Goal: Task Accomplishment & Management: Manage account settings

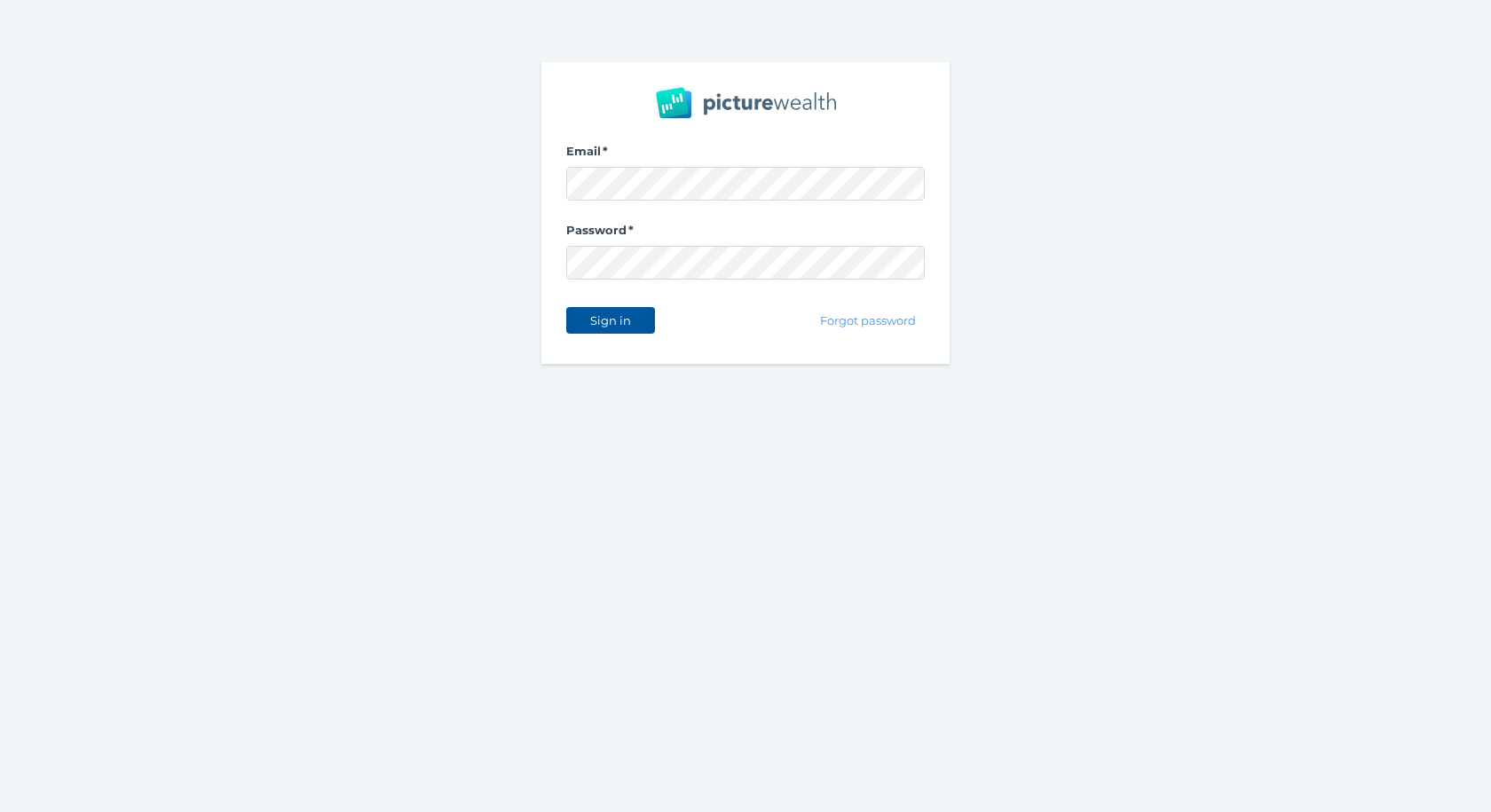
click at [602, 328] on button "Sign in" at bounding box center [610, 320] width 88 height 27
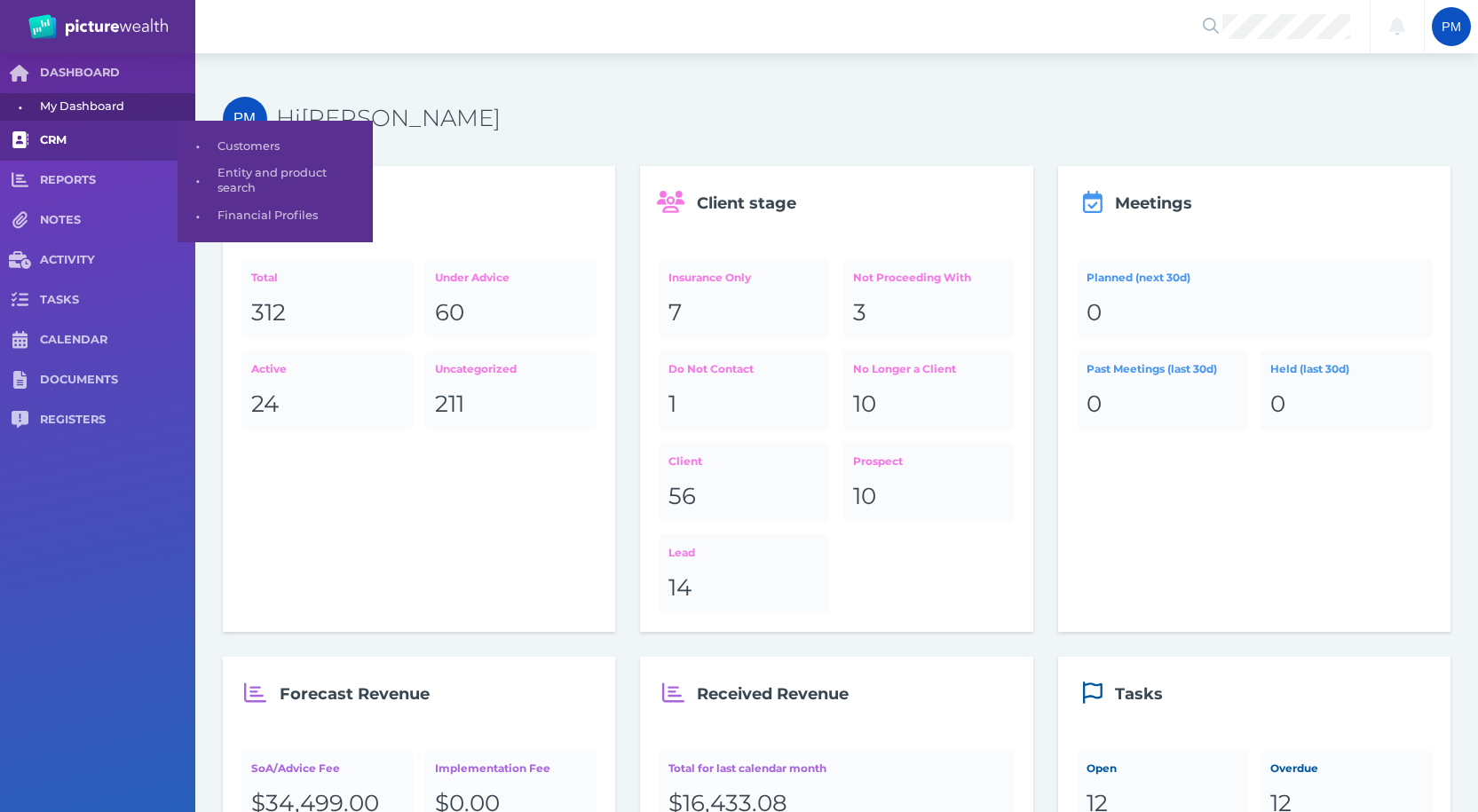
click at [63, 146] on span "CRM" at bounding box center [117, 140] width 155 height 15
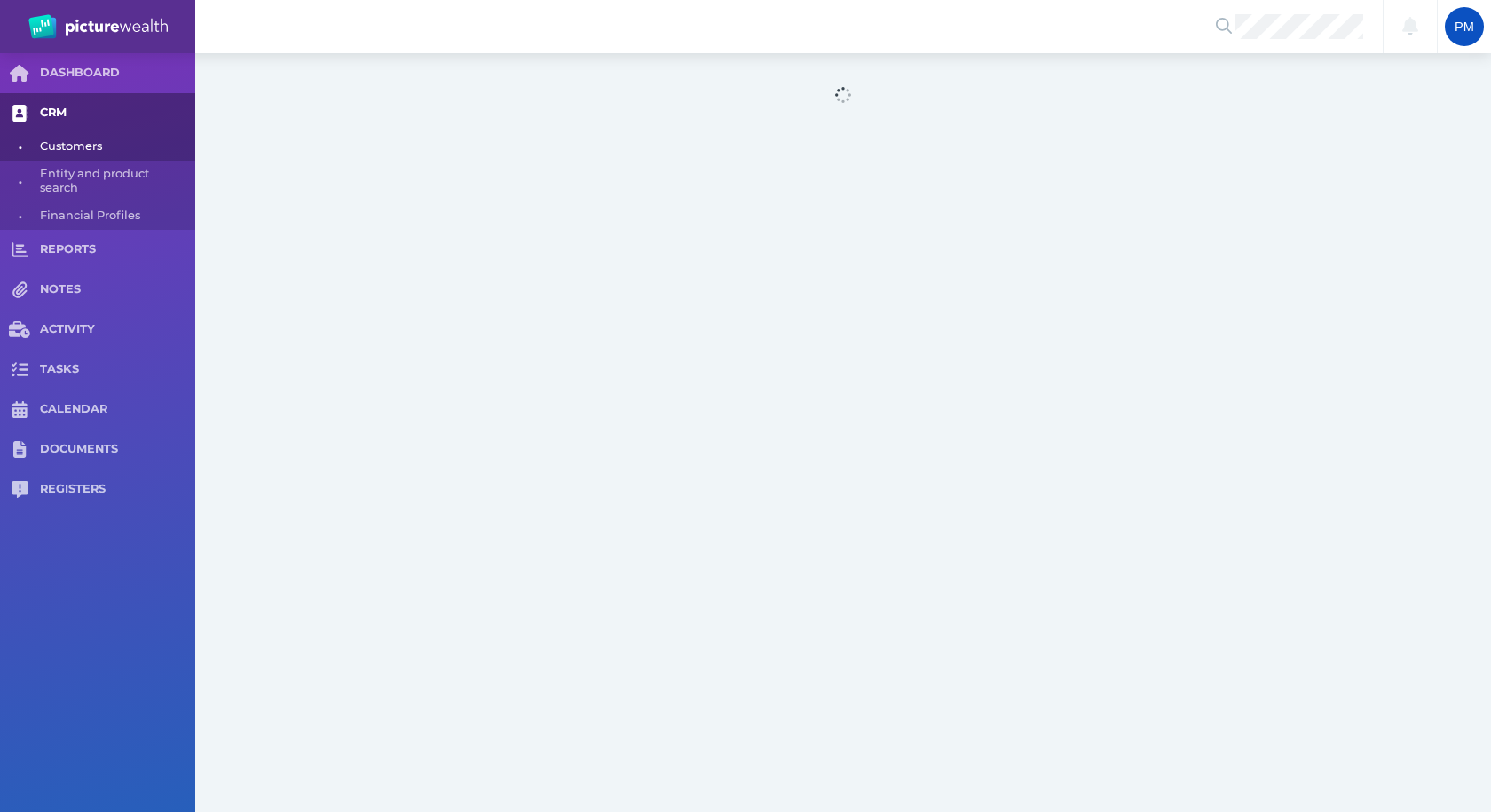
select select "25"
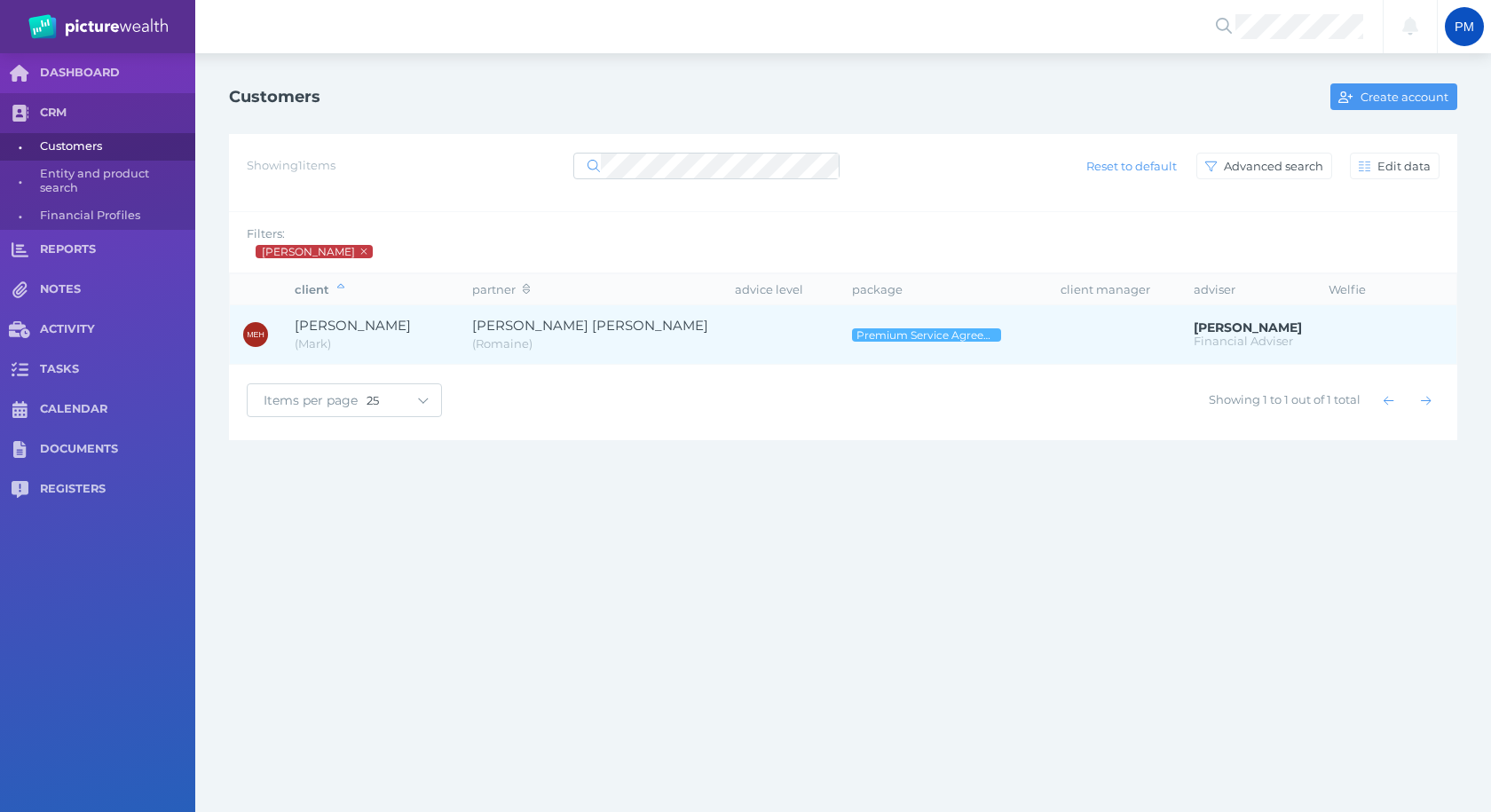
click at [347, 336] on span "[PERSON_NAME]" at bounding box center [371, 326] width 151 height 21
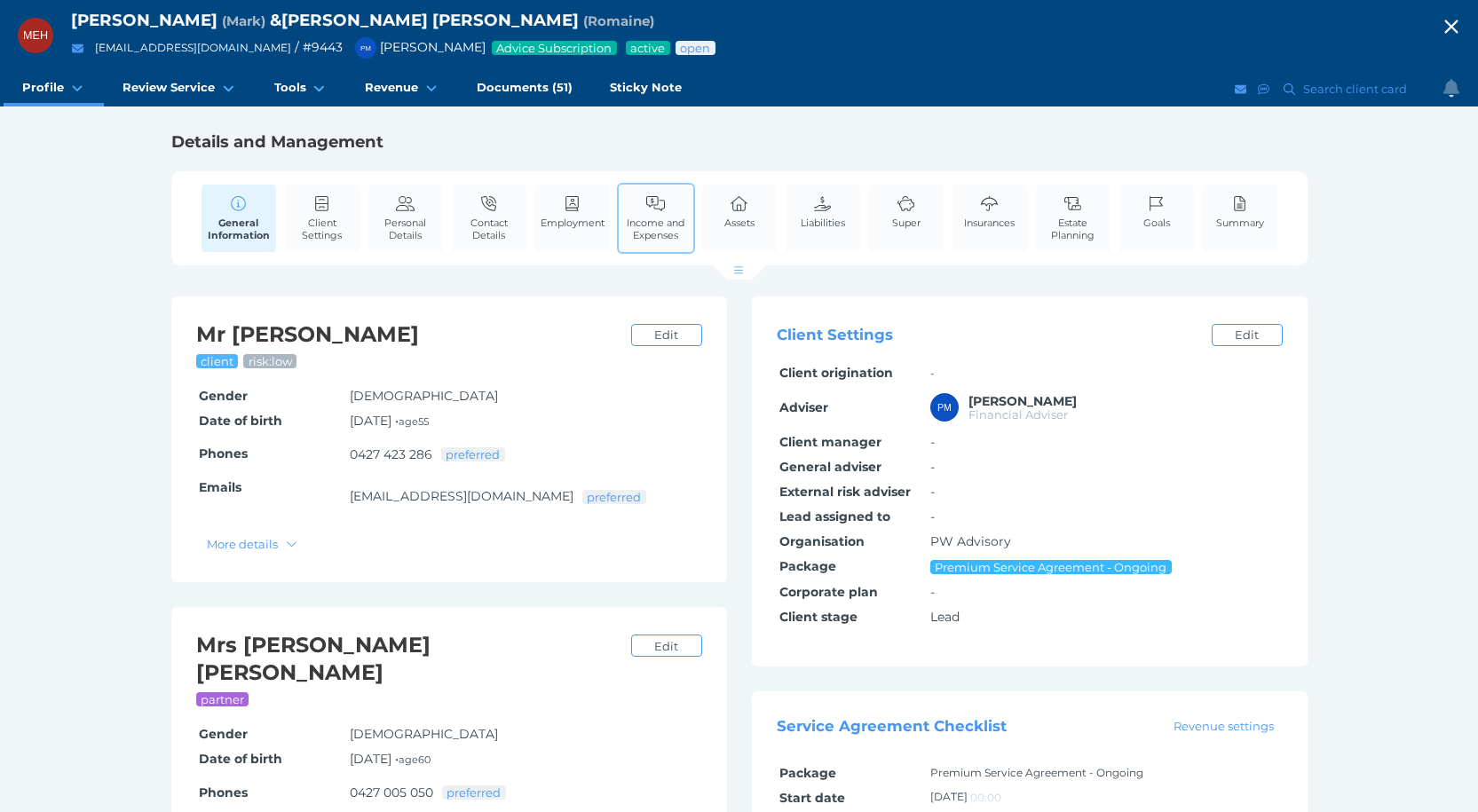
click at [677, 214] on link "Income and Expenses" at bounding box center [655, 218] width 75 height 67
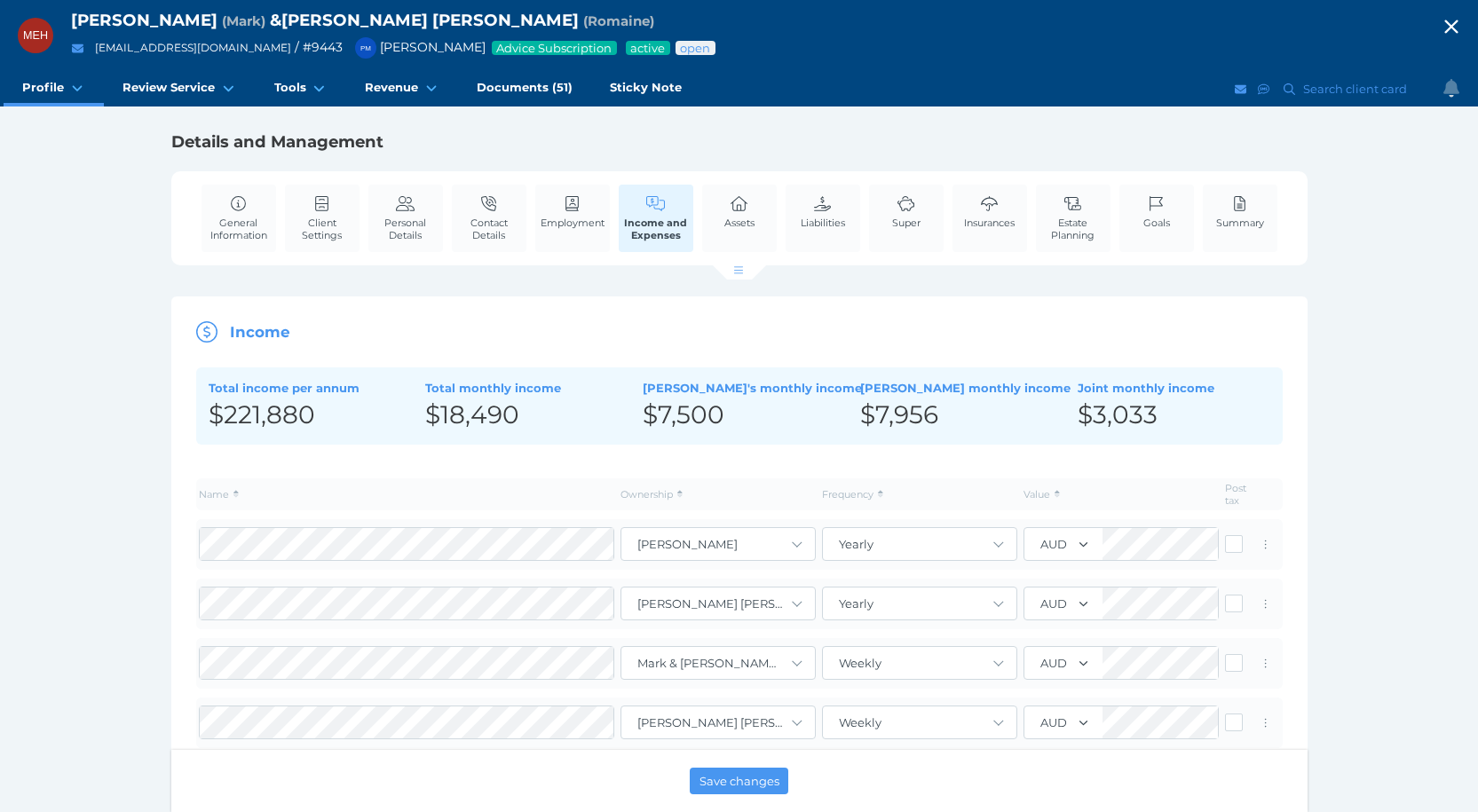
click at [1457, 27] on icon "button" at bounding box center [1450, 27] width 13 height 13
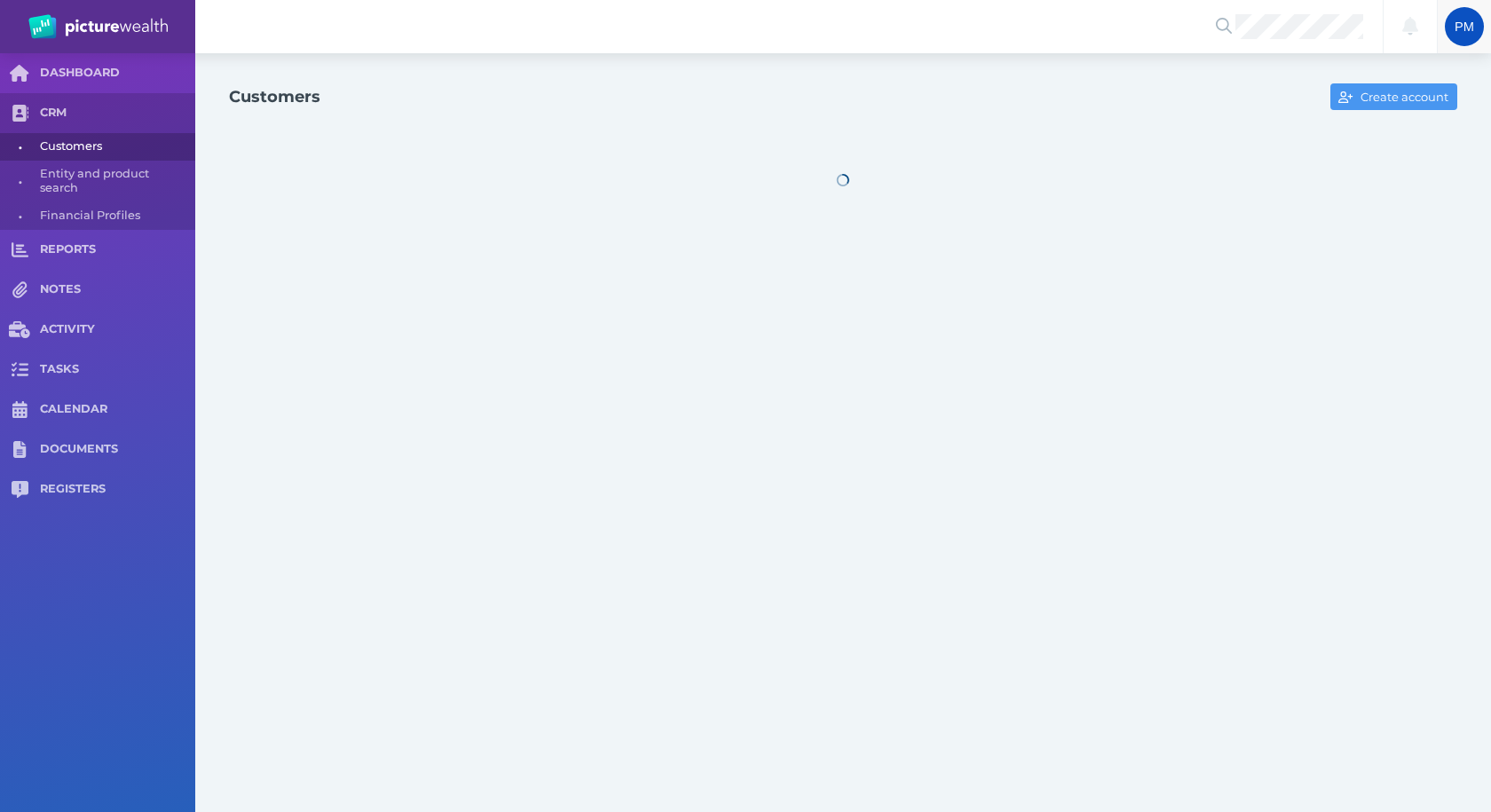
select select "25"
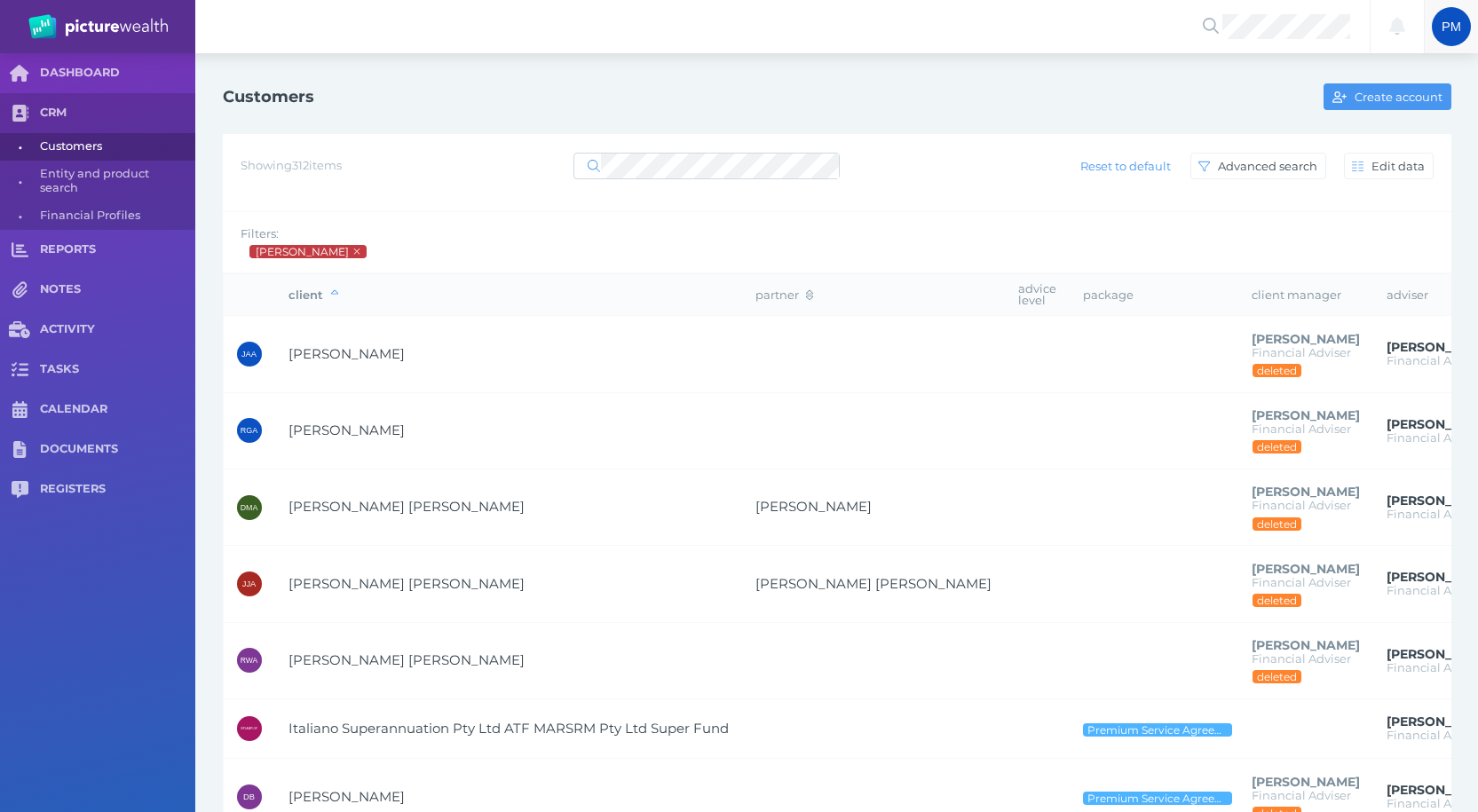
click at [1448, 37] on span "PM" at bounding box center [1451, 26] width 39 height 39
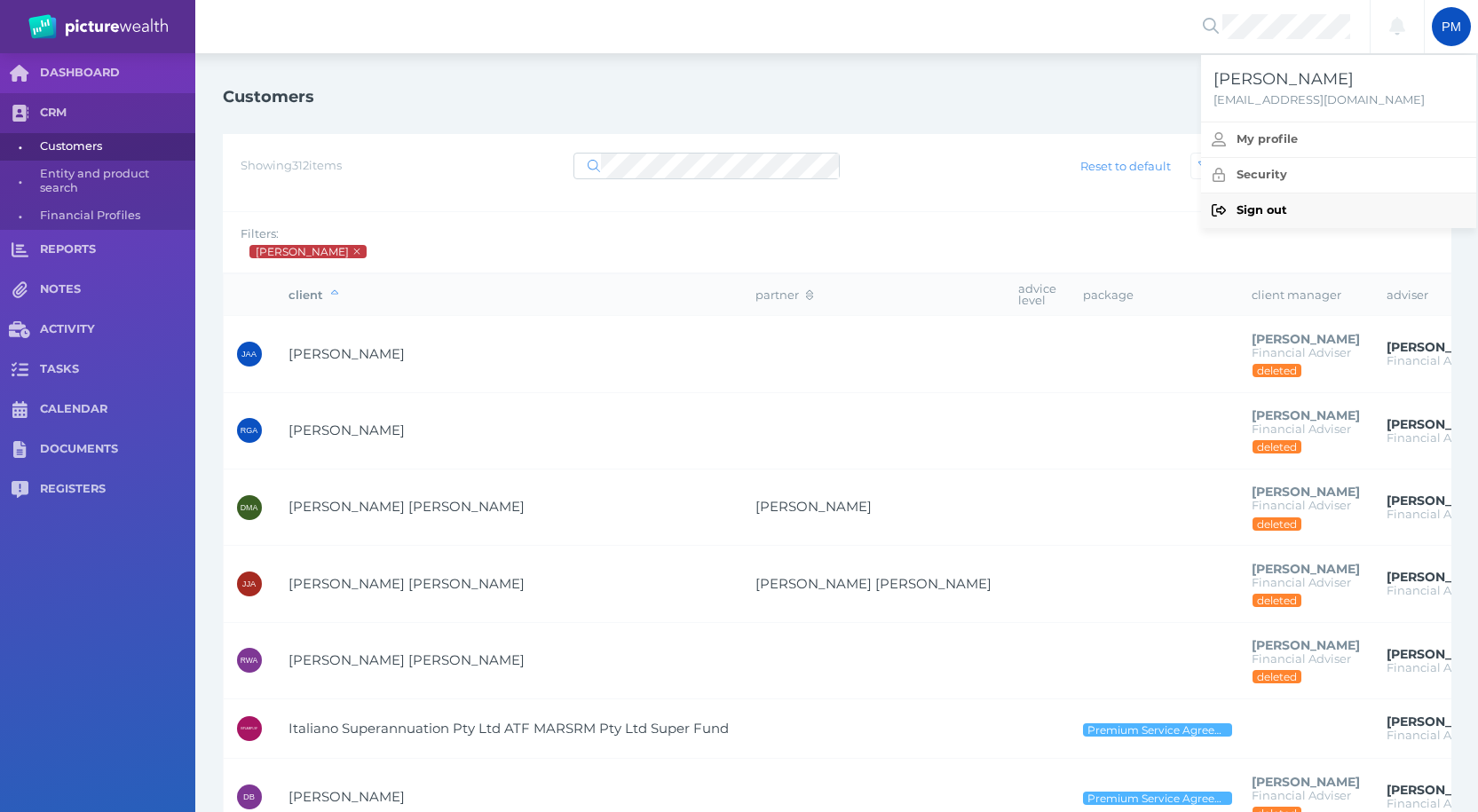
click at [1290, 214] on span "Sign out" at bounding box center [1356, 211] width 240 height 15
